Goal: Register for event/course: Sign up to attend an event or enroll in a course

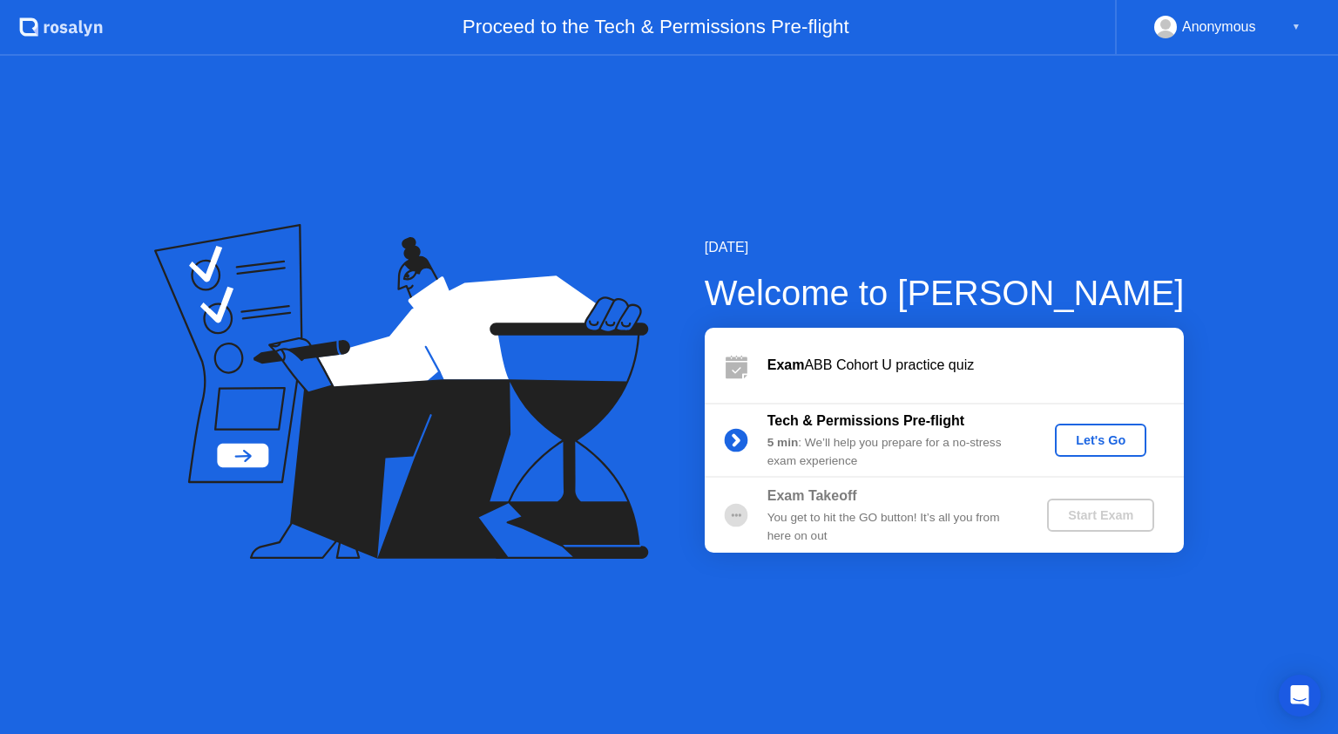
click at [1084, 442] on div "Let's Go" at bounding box center [1101, 440] width 78 height 14
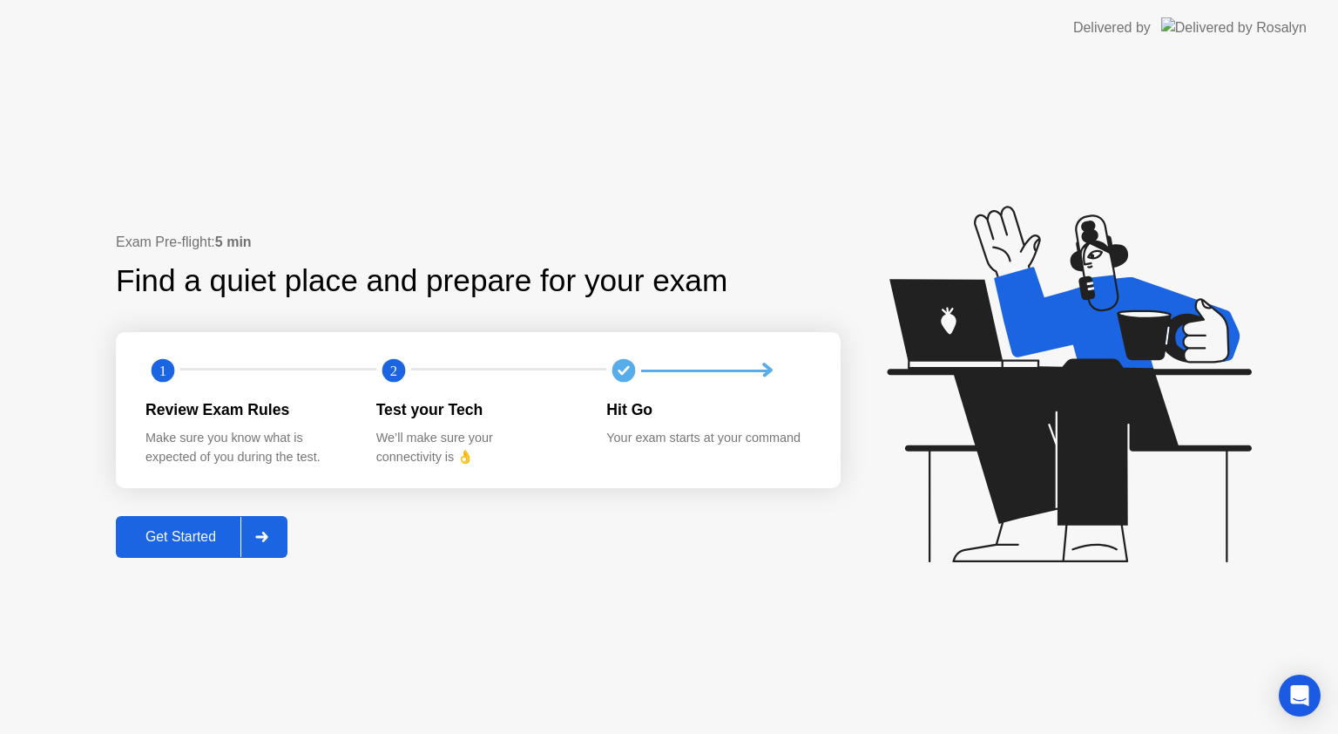
click at [174, 549] on button "Get Started" at bounding box center [202, 537] width 172 height 42
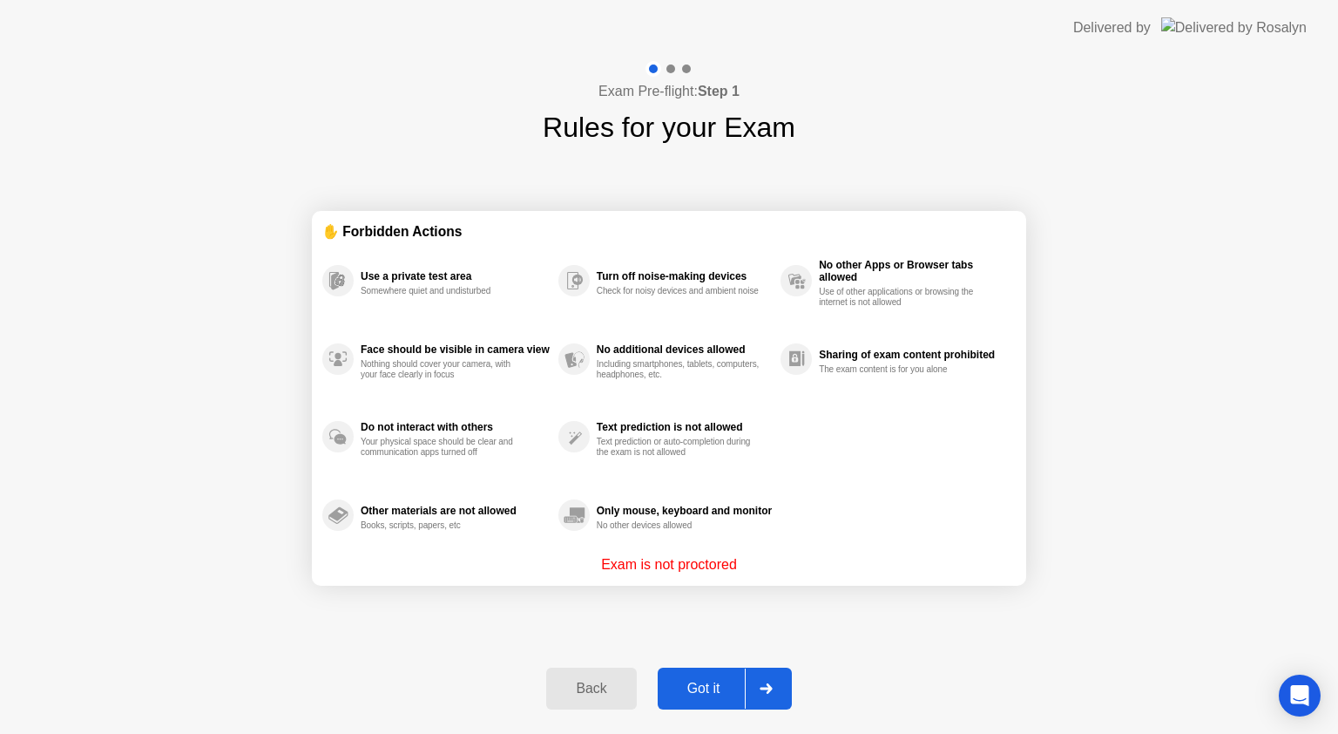
click at [718, 686] on div "Got it" at bounding box center [704, 689] width 82 height 16
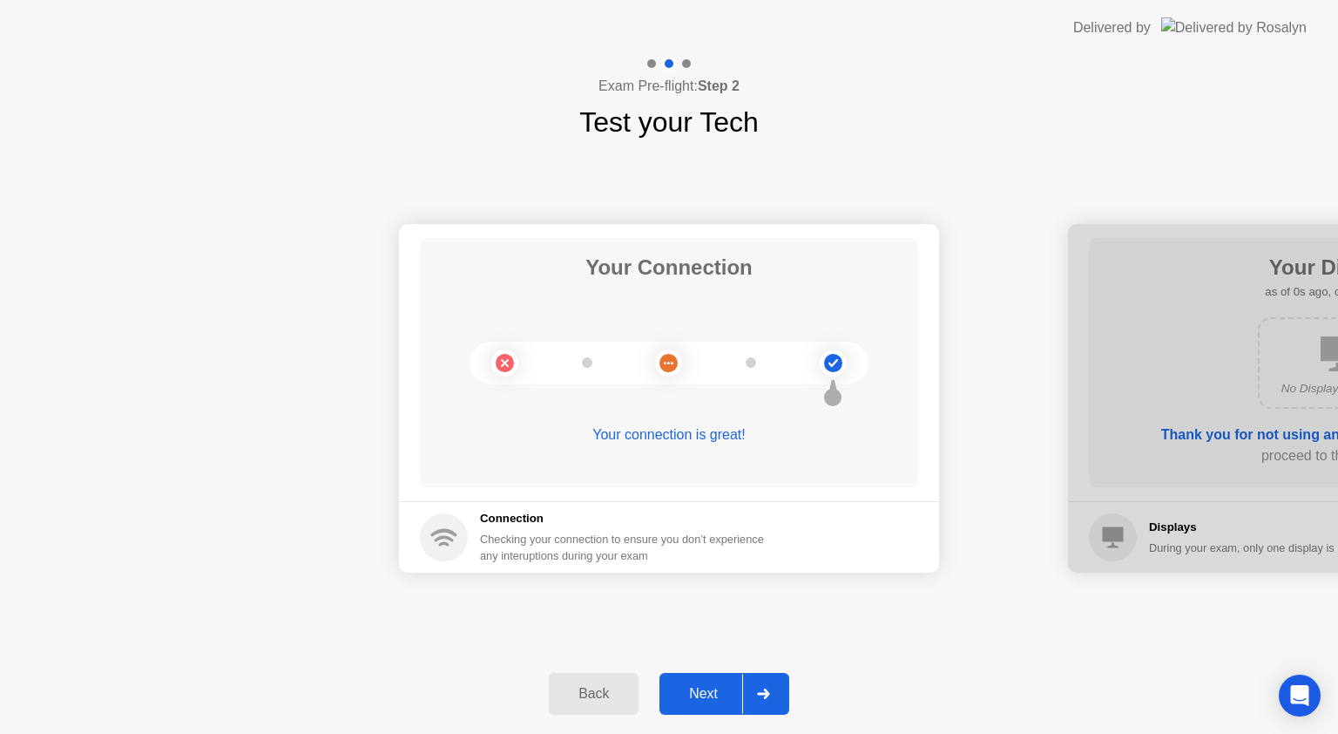
click at [718, 686] on div "Next" at bounding box center [704, 694] width 78 height 16
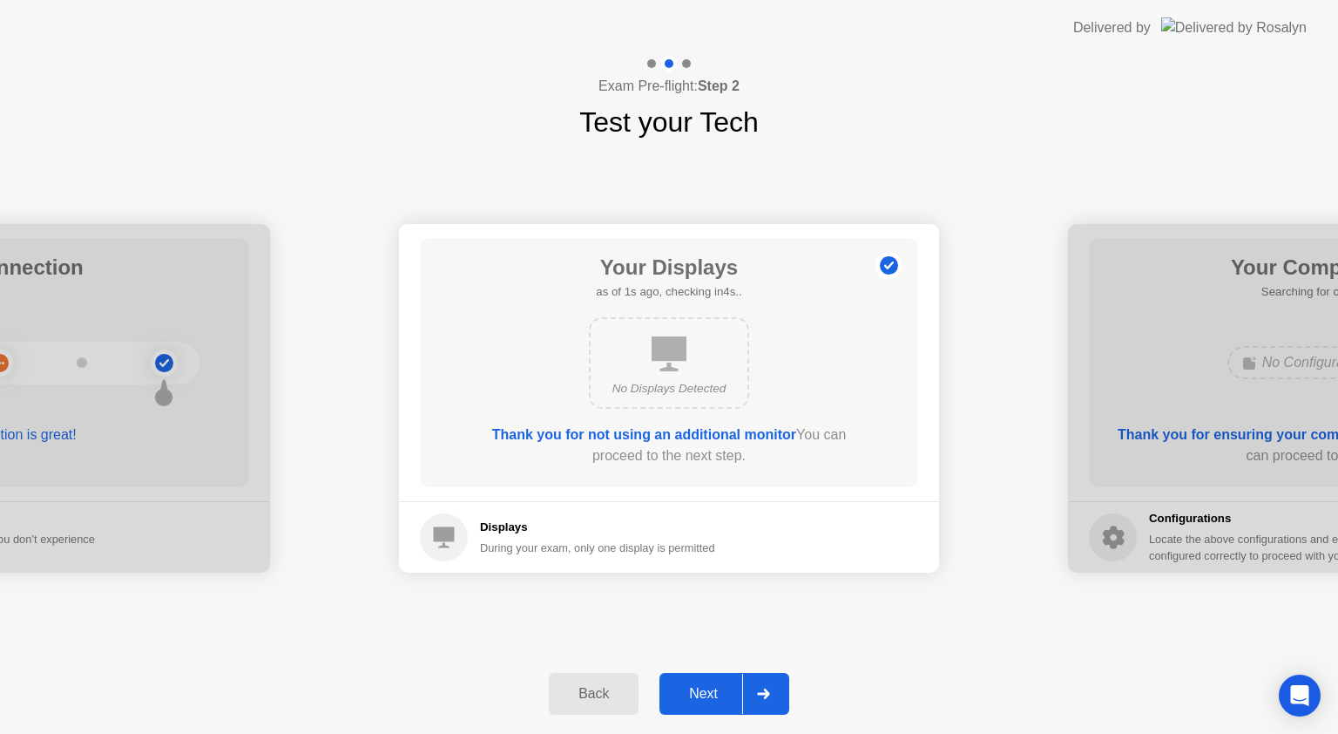
click at [718, 686] on div "Next" at bounding box center [704, 694] width 78 height 16
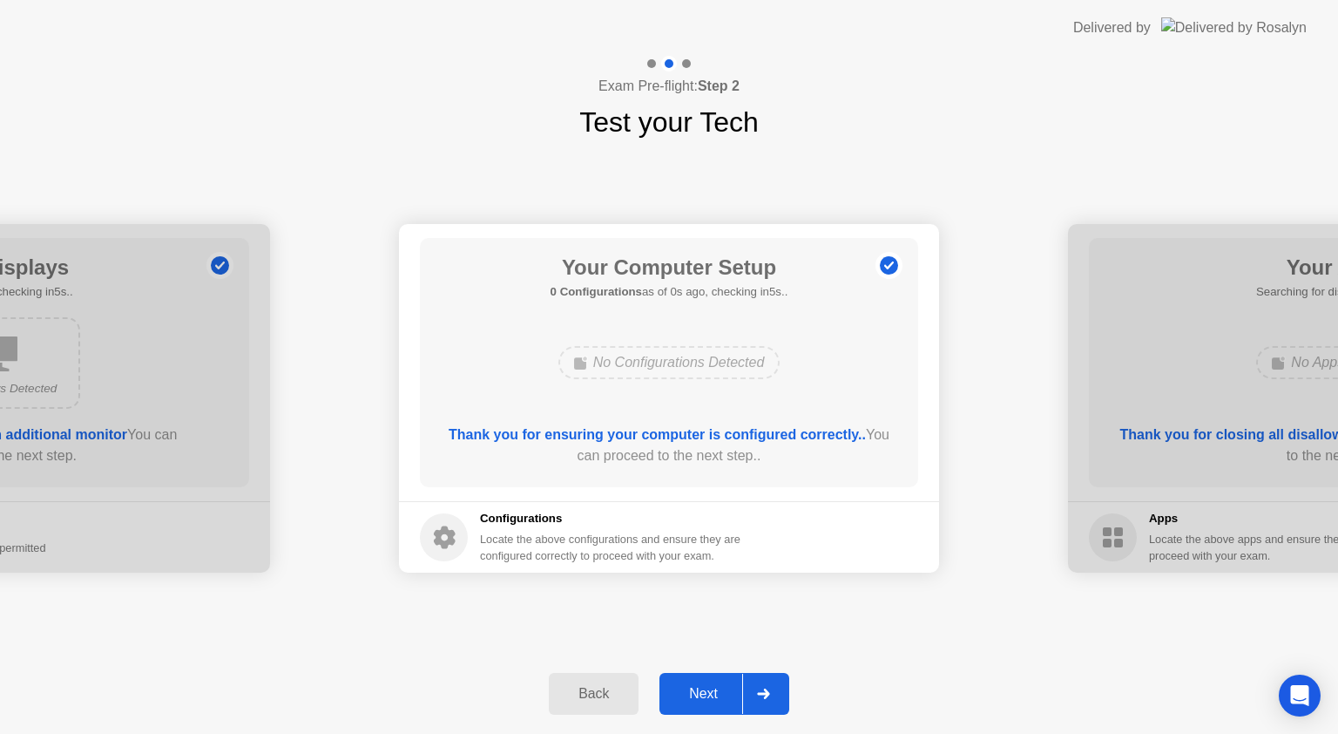
click at [718, 686] on div "Next" at bounding box center [704, 694] width 78 height 16
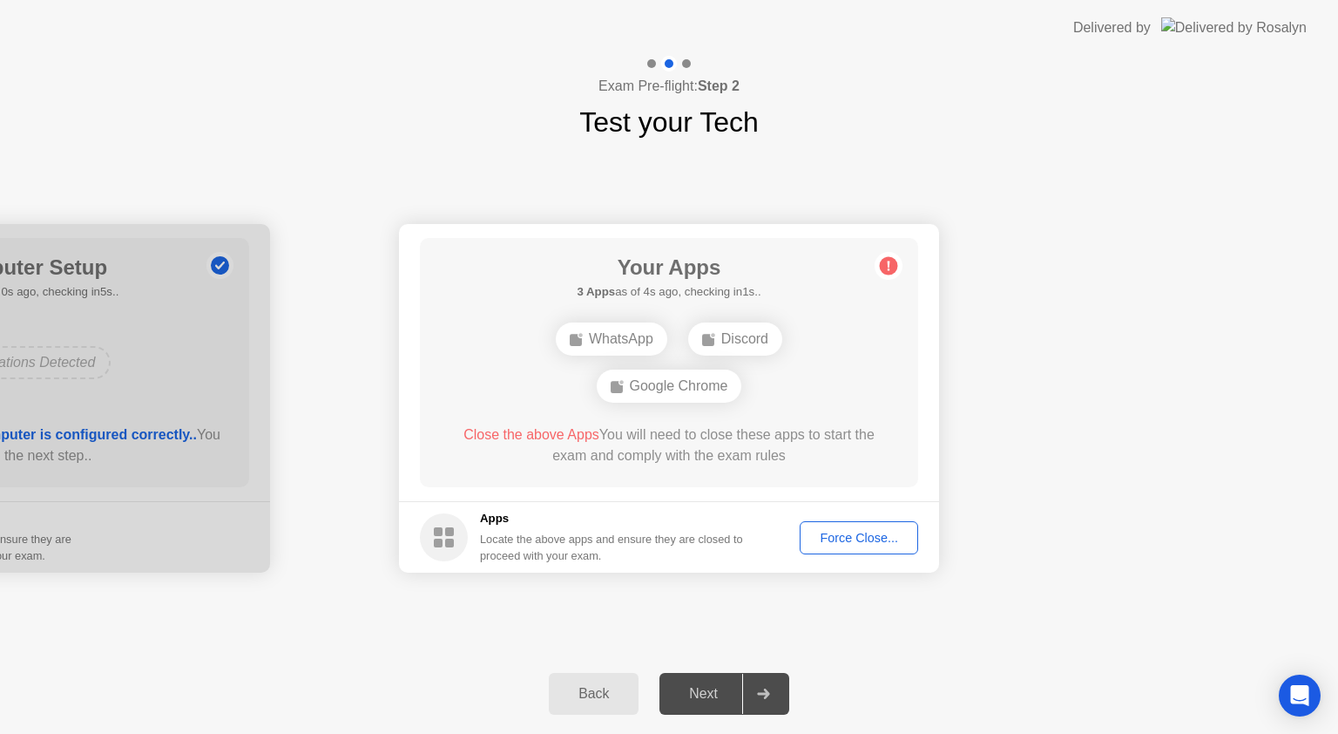
click at [868, 532] on div "Force Close..." at bounding box center [859, 538] width 106 height 14
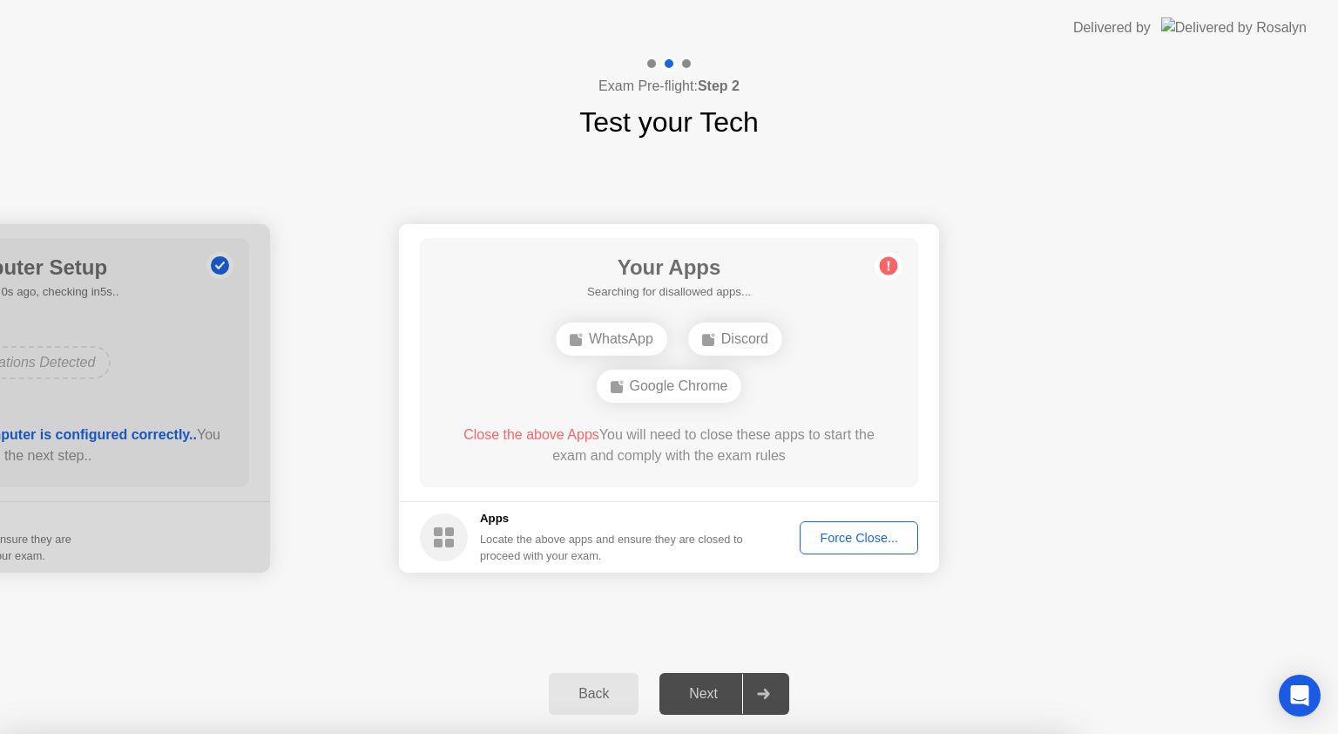
click at [848, 535] on div "Force Close..." at bounding box center [859, 538] width 106 height 14
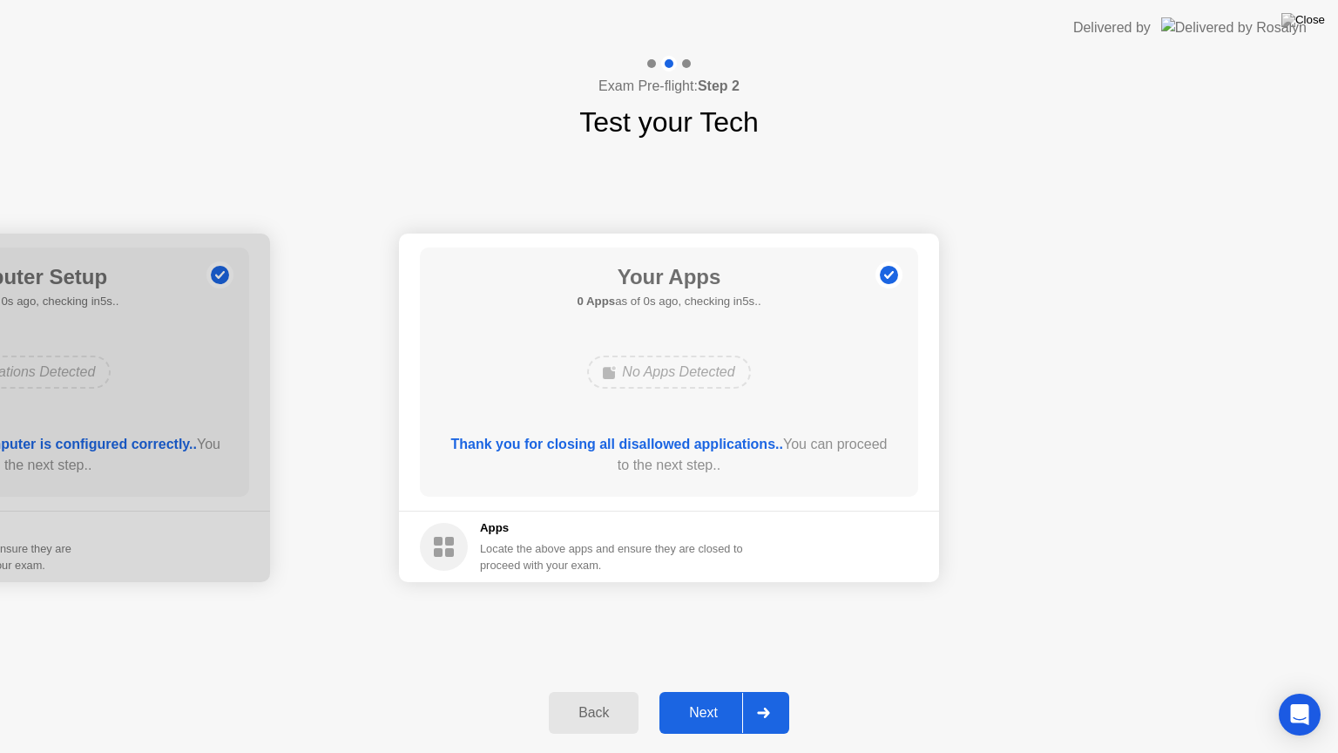
click at [705, 706] on div "Next" at bounding box center [704, 713] width 78 height 16
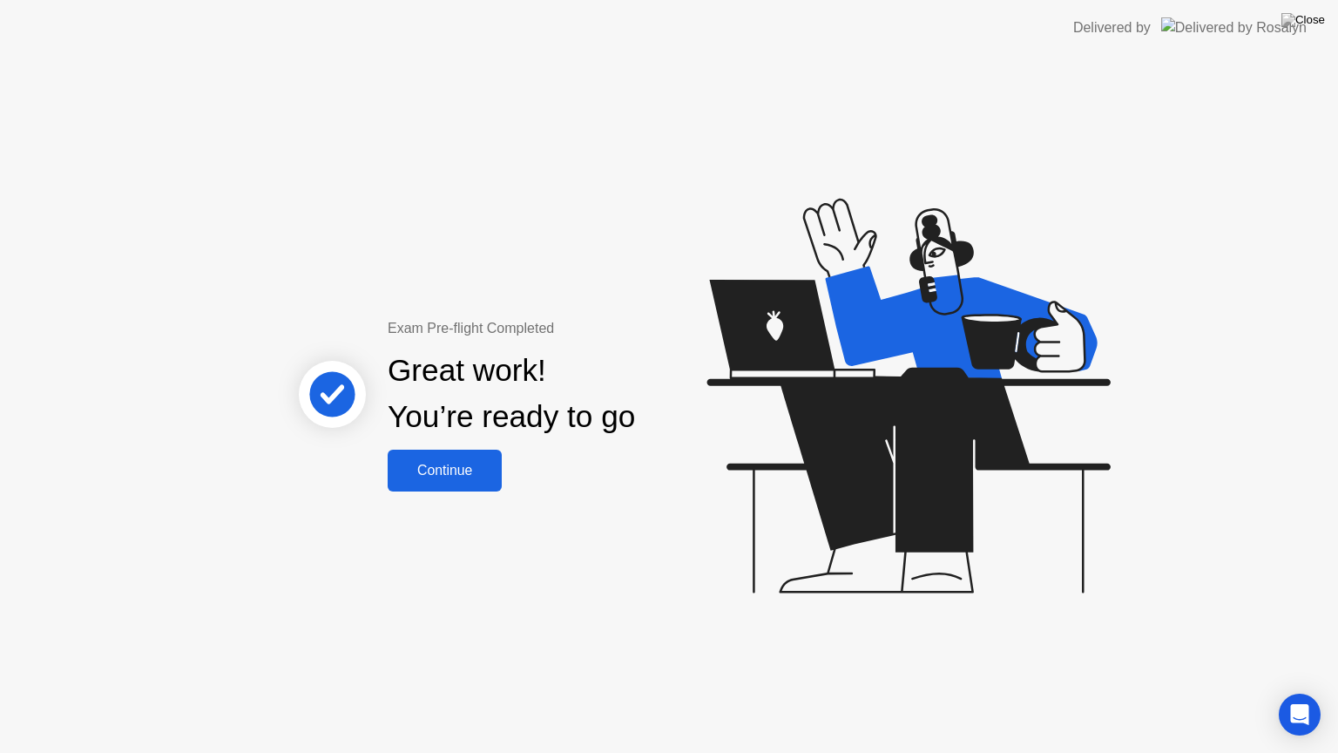
click at [471, 463] on div "Continue" at bounding box center [445, 471] width 104 height 16
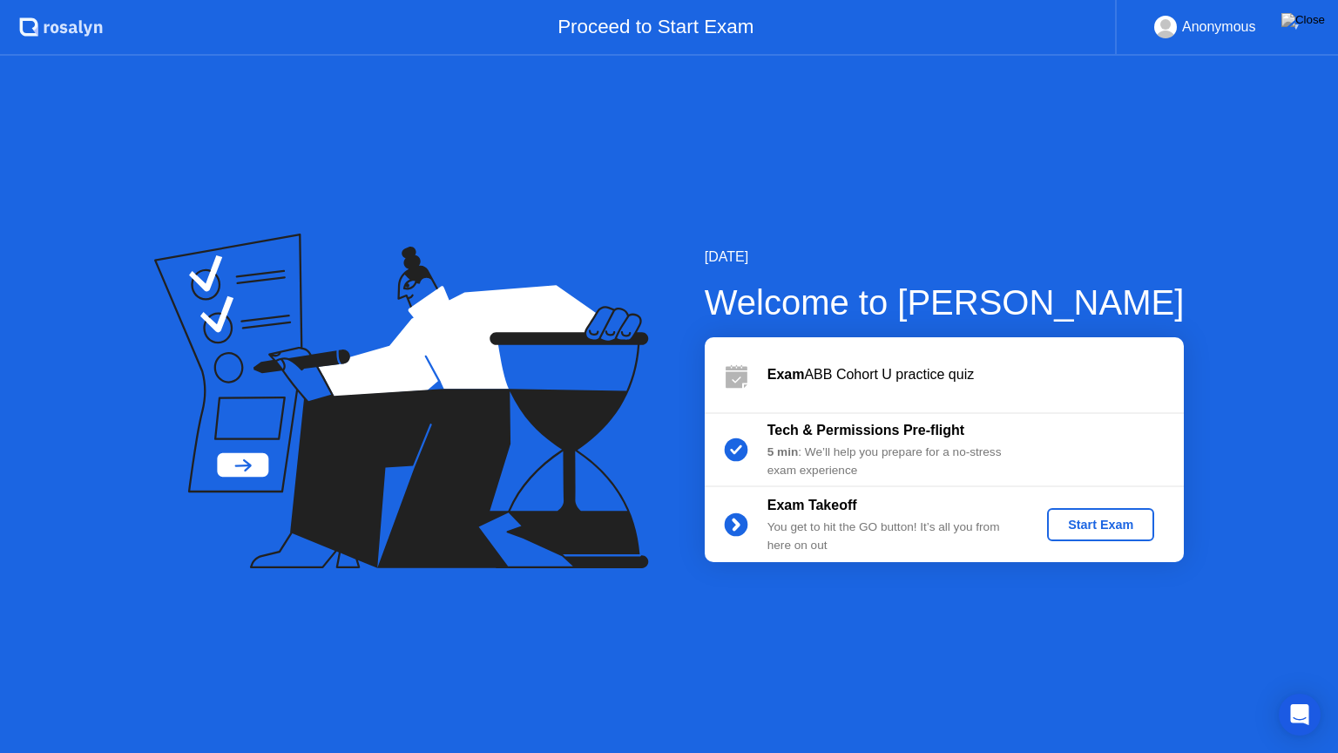
click at [1090, 530] on div "Start Exam" at bounding box center [1100, 525] width 93 height 14
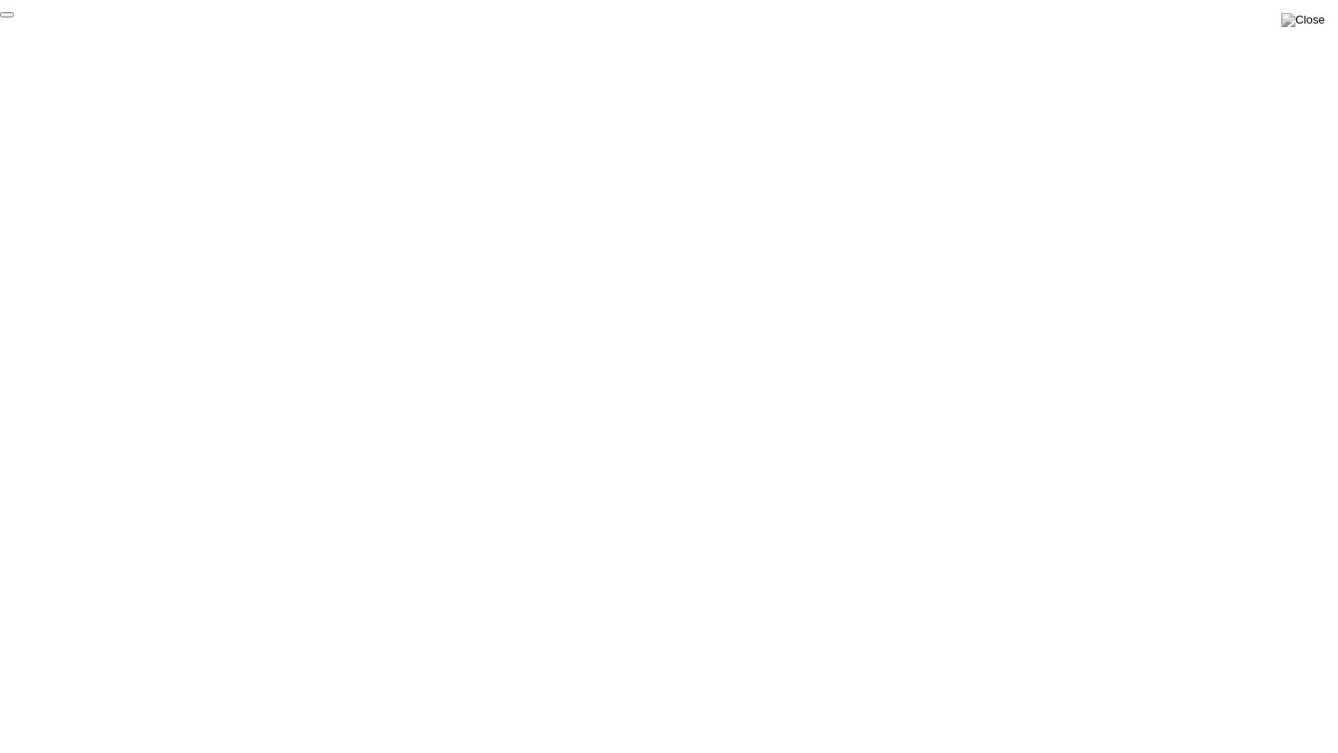
click at [14, 17] on button "End Proctoring Session" at bounding box center [7, 14] width 14 height 5
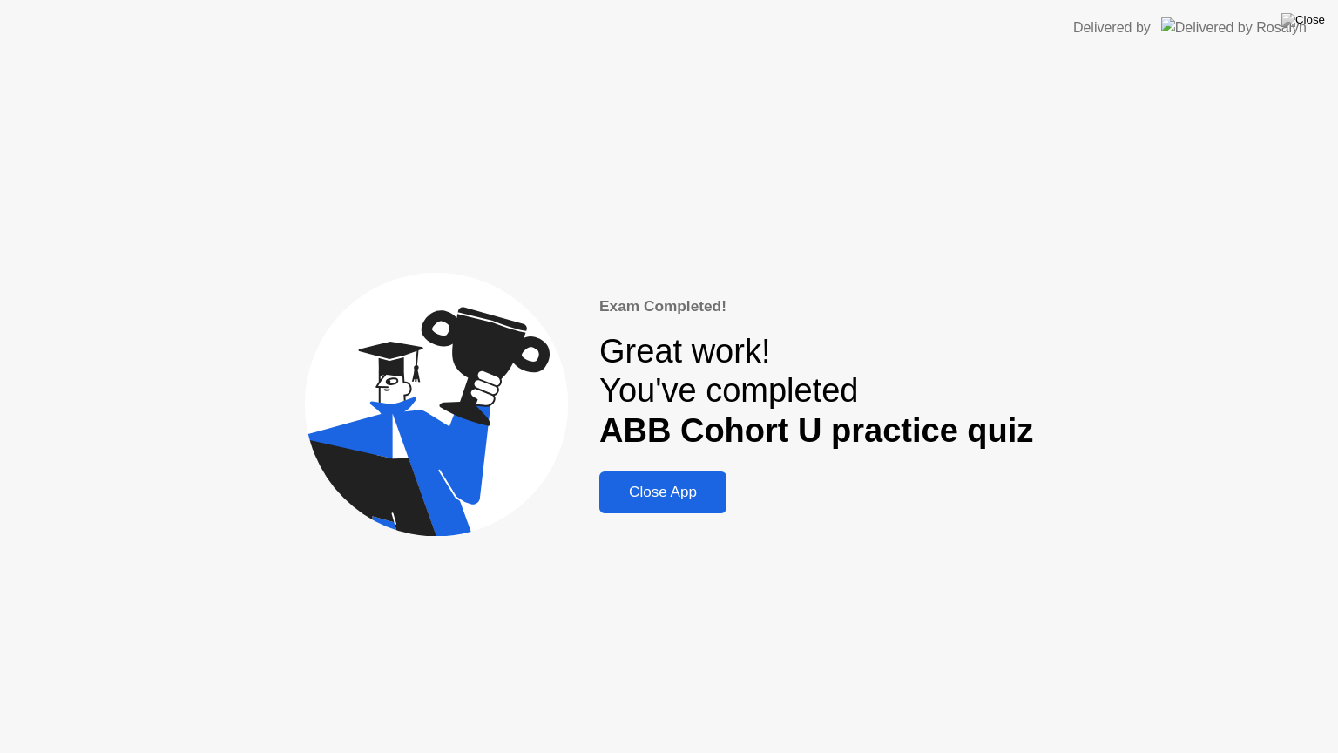
click at [690, 479] on button "Close App" at bounding box center [662, 492] width 127 height 42
